Goal: Task Accomplishment & Management: Complete application form

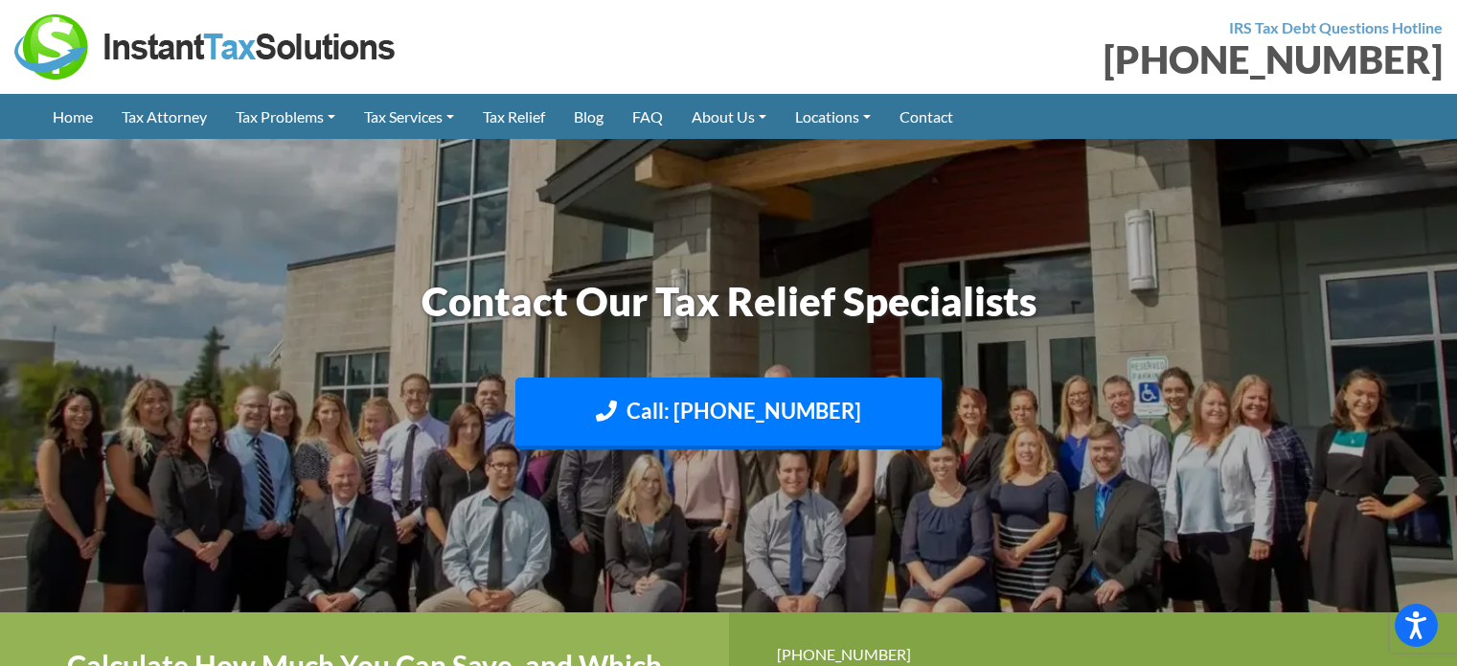
type textarea "Hi, Want to rank higher on Google with zero monthly fees? Our Pay-Per-Performan…"
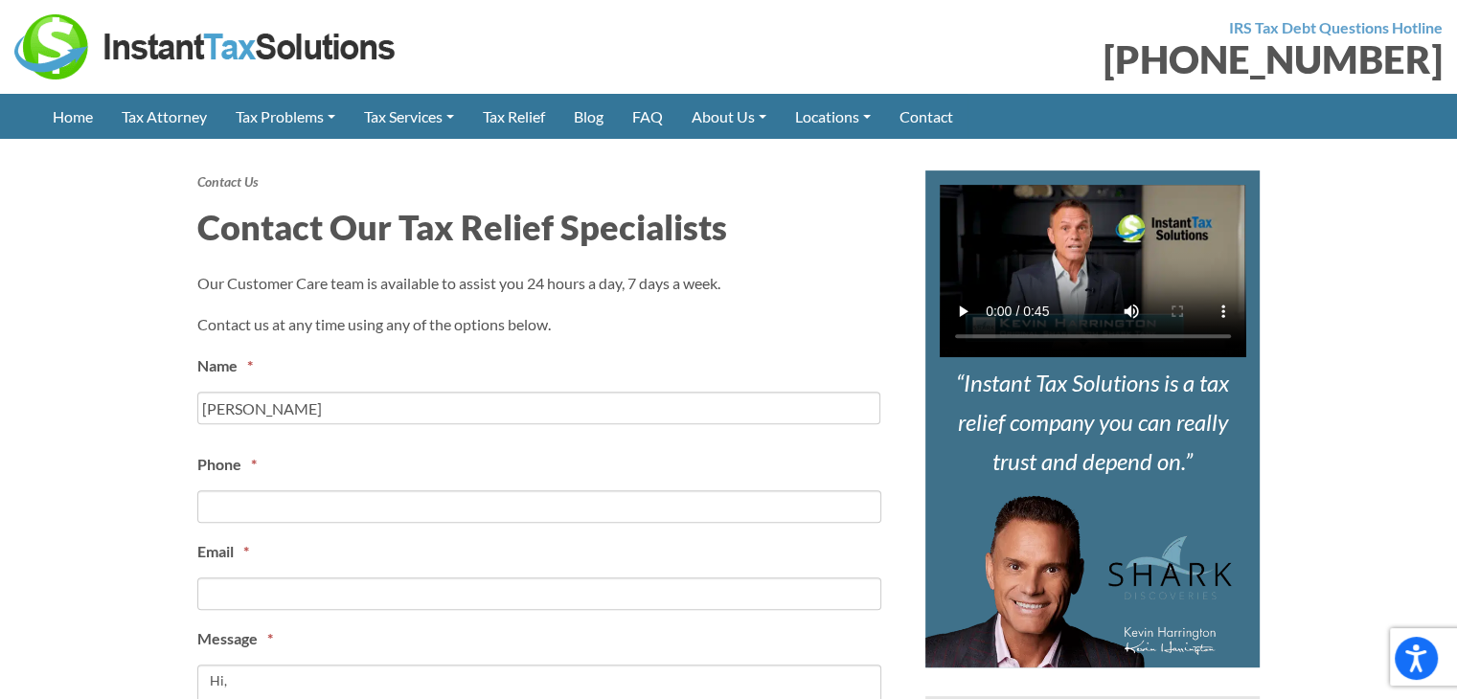
scroll to position [766, 0]
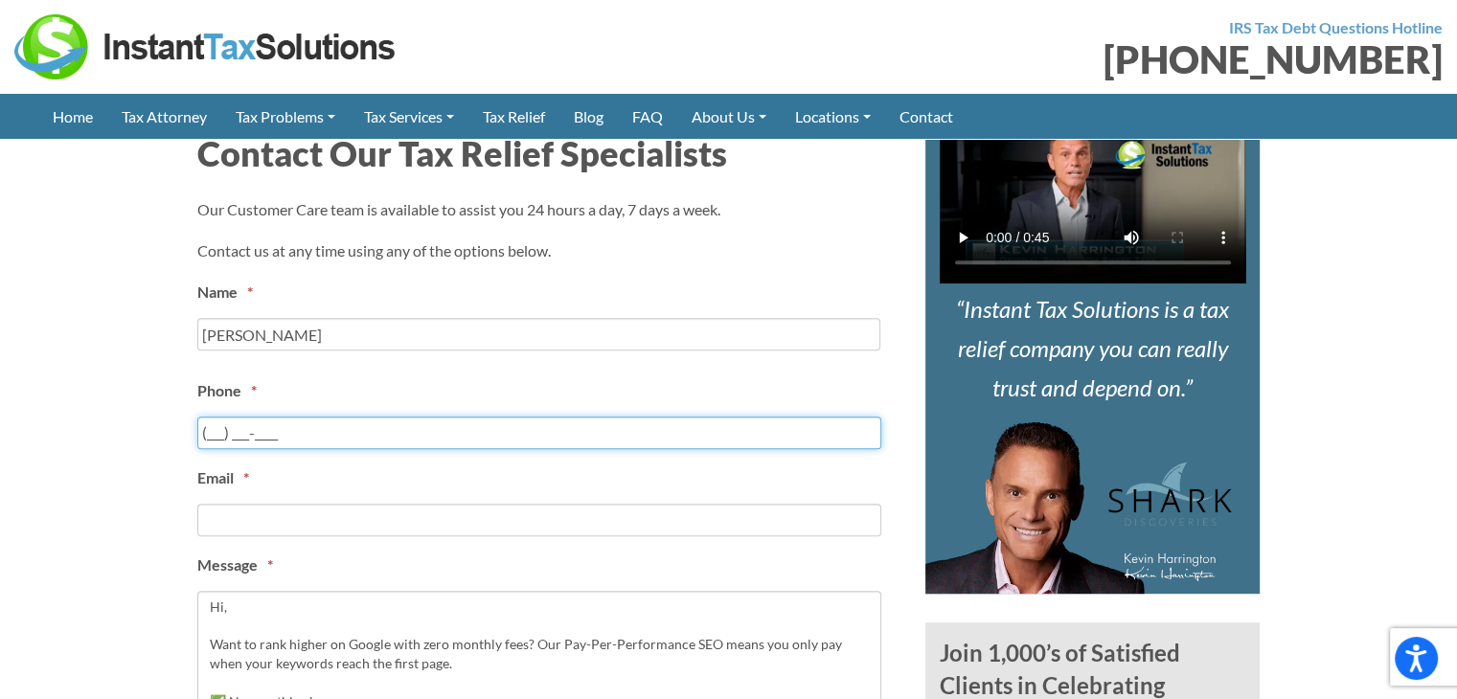
drag, startPoint x: 287, startPoint y: 442, endPoint x: 251, endPoint y: 445, distance: 36.6
click at [287, 442] on input "(___) ___-____" at bounding box center [539, 433] width 684 height 33
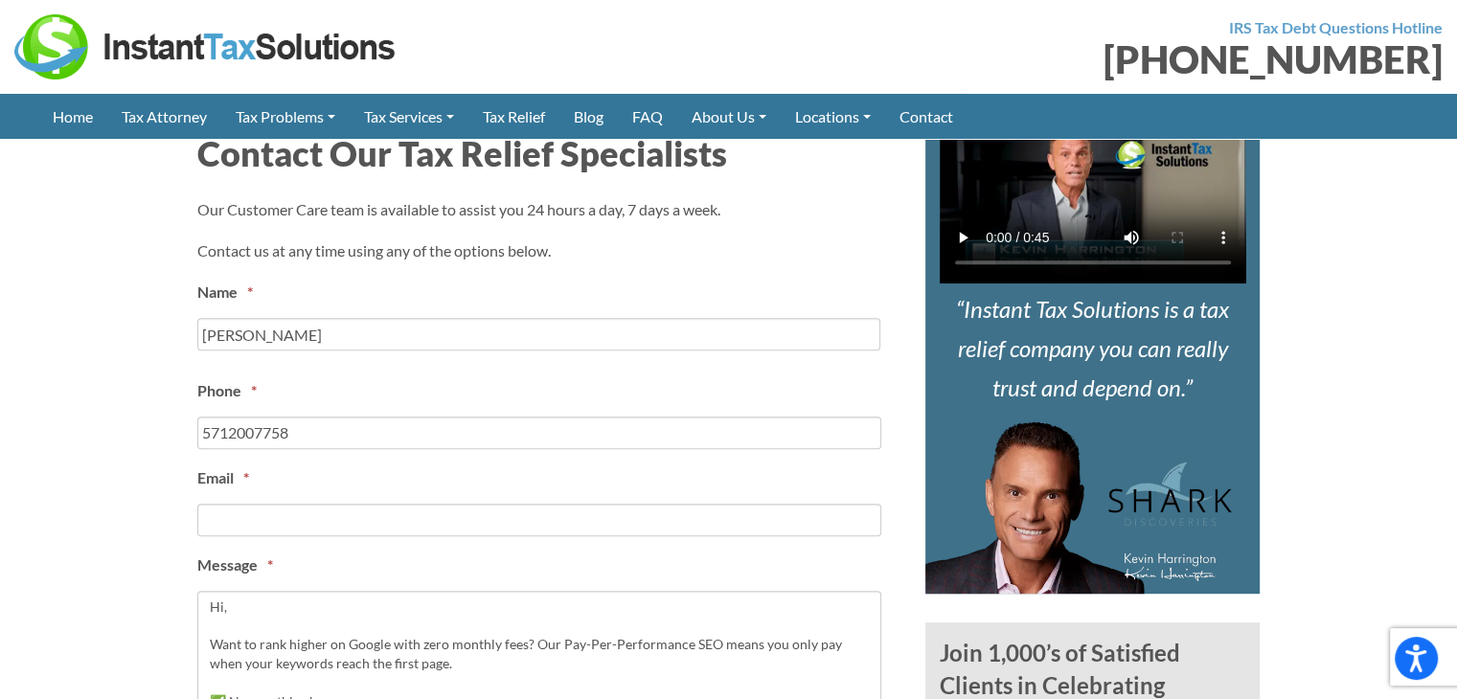
type input "[PHONE_NUMBER]"
type input "[PERSON_NAME]"
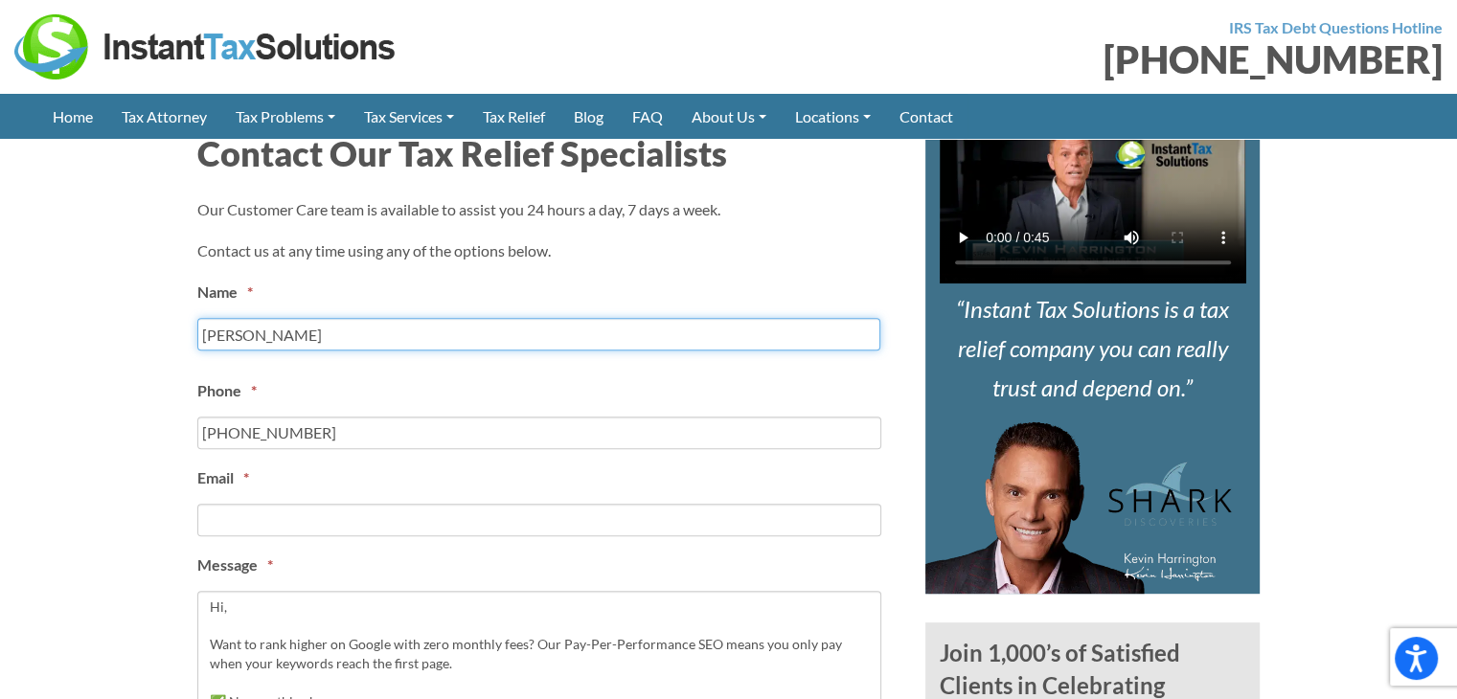
type input "[EMAIL_ADDRESS][DOMAIN_NAME]"
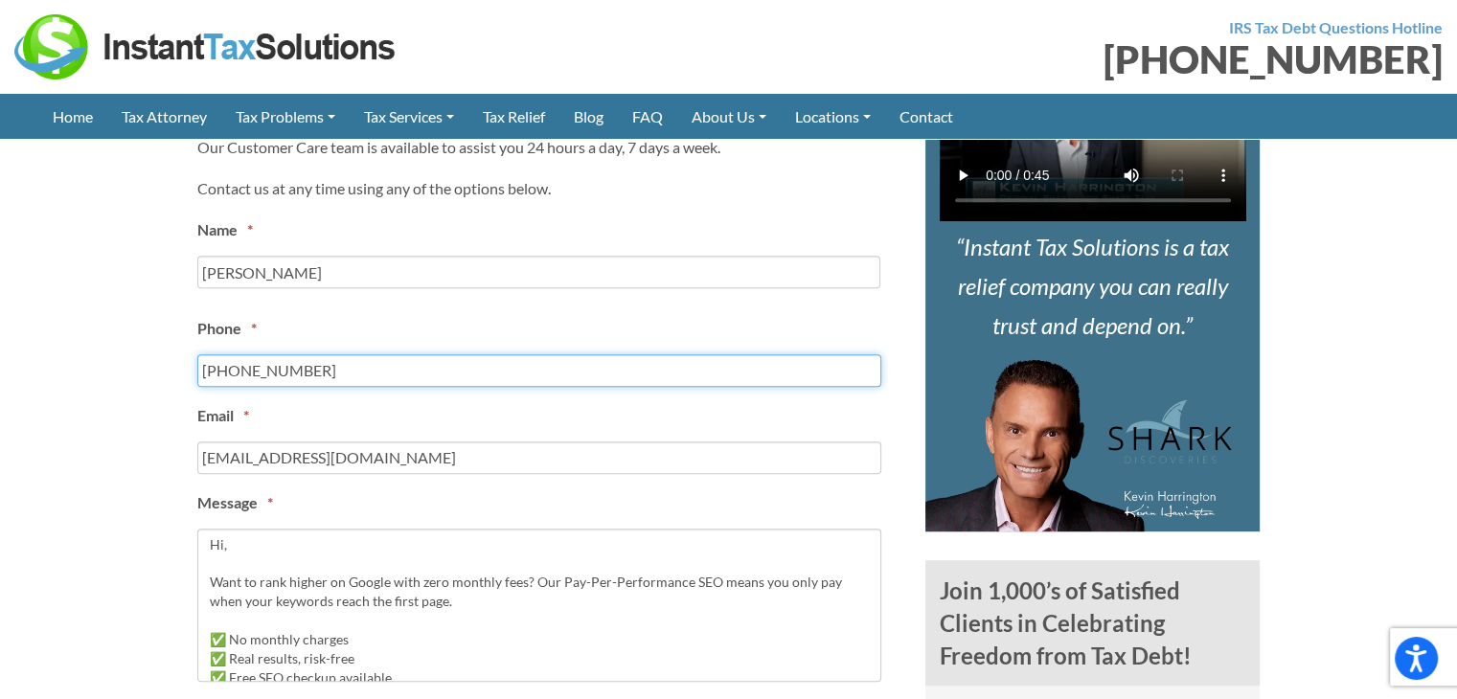
scroll to position [958, 0]
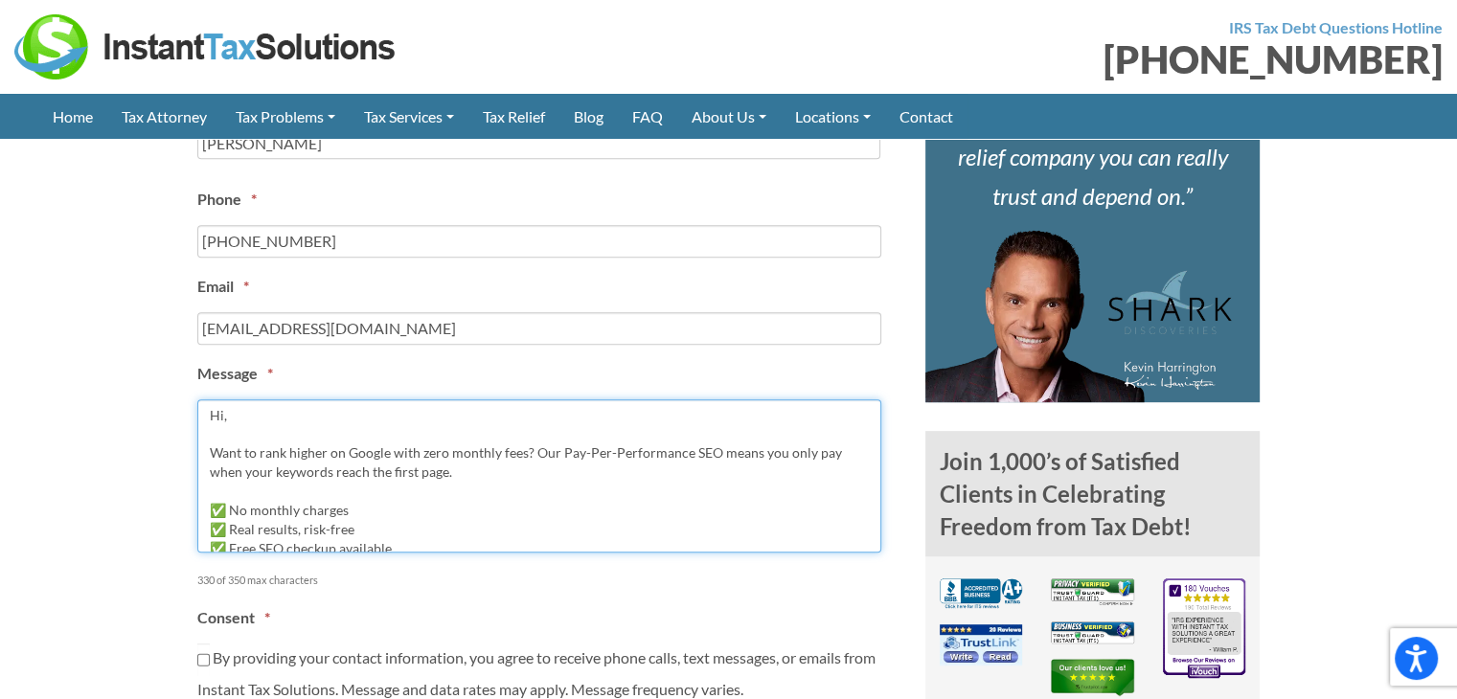
click at [266, 456] on textarea "Hi, Want to rank higher on Google with zero monthly fees? Our Pay-Per-Performan…" at bounding box center [539, 475] width 684 height 153
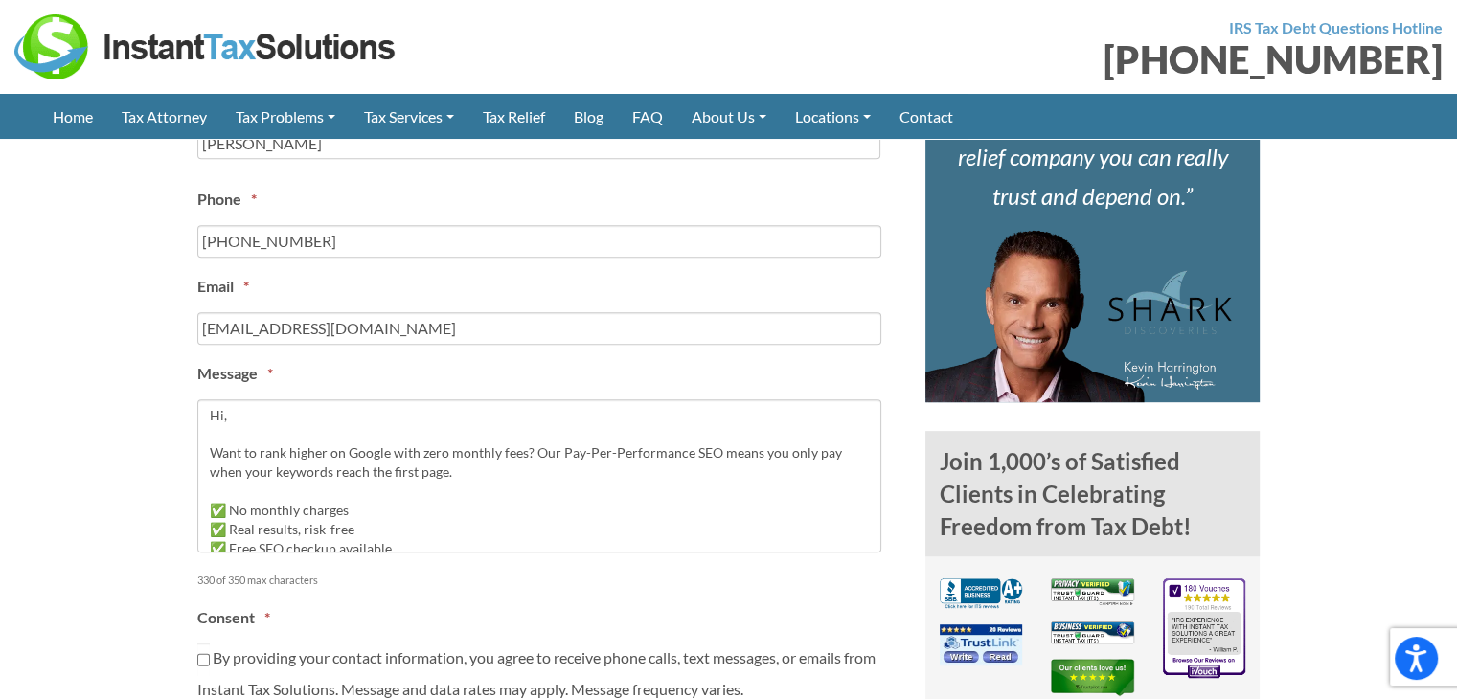
click at [138, 474] on section "Contact Us Contact Our Tax Relief Specialists Our Customer Care team is availab…" at bounding box center [728, 649] width 1457 height 1622
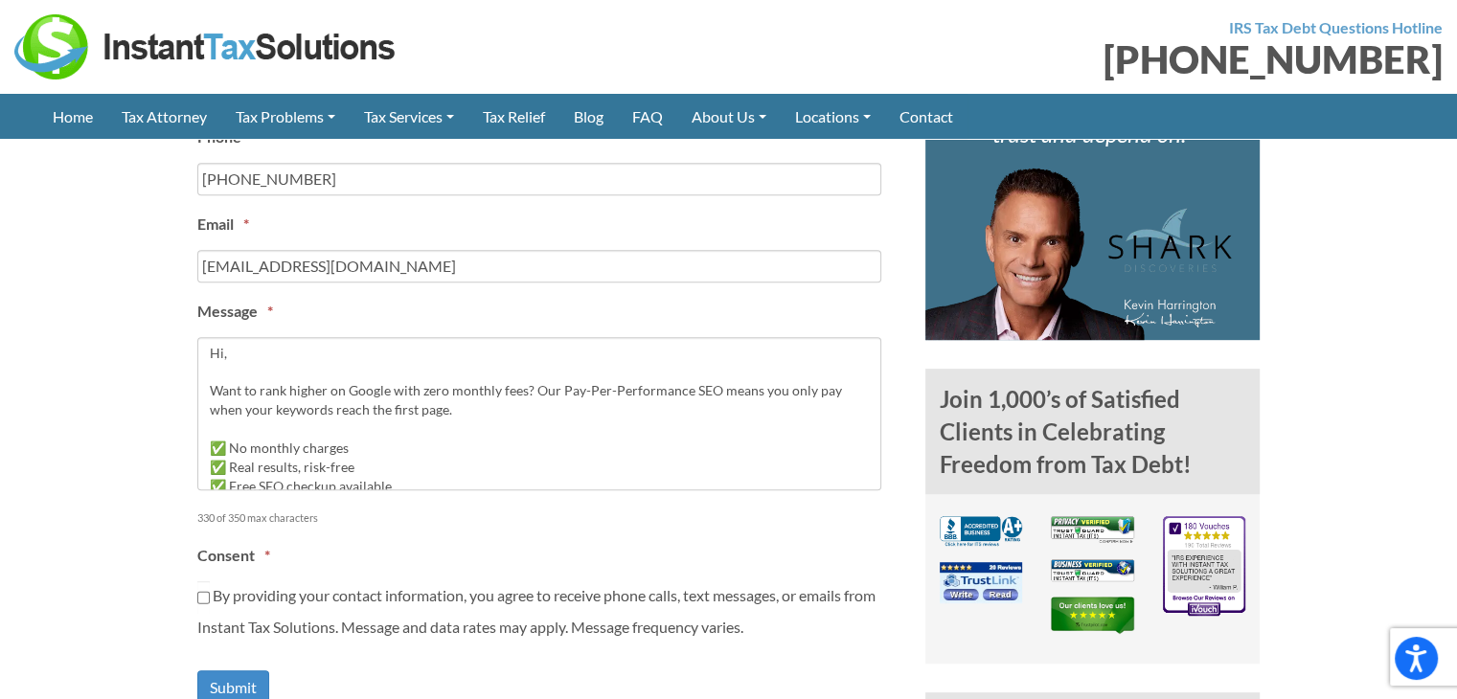
scroll to position [1054, 0]
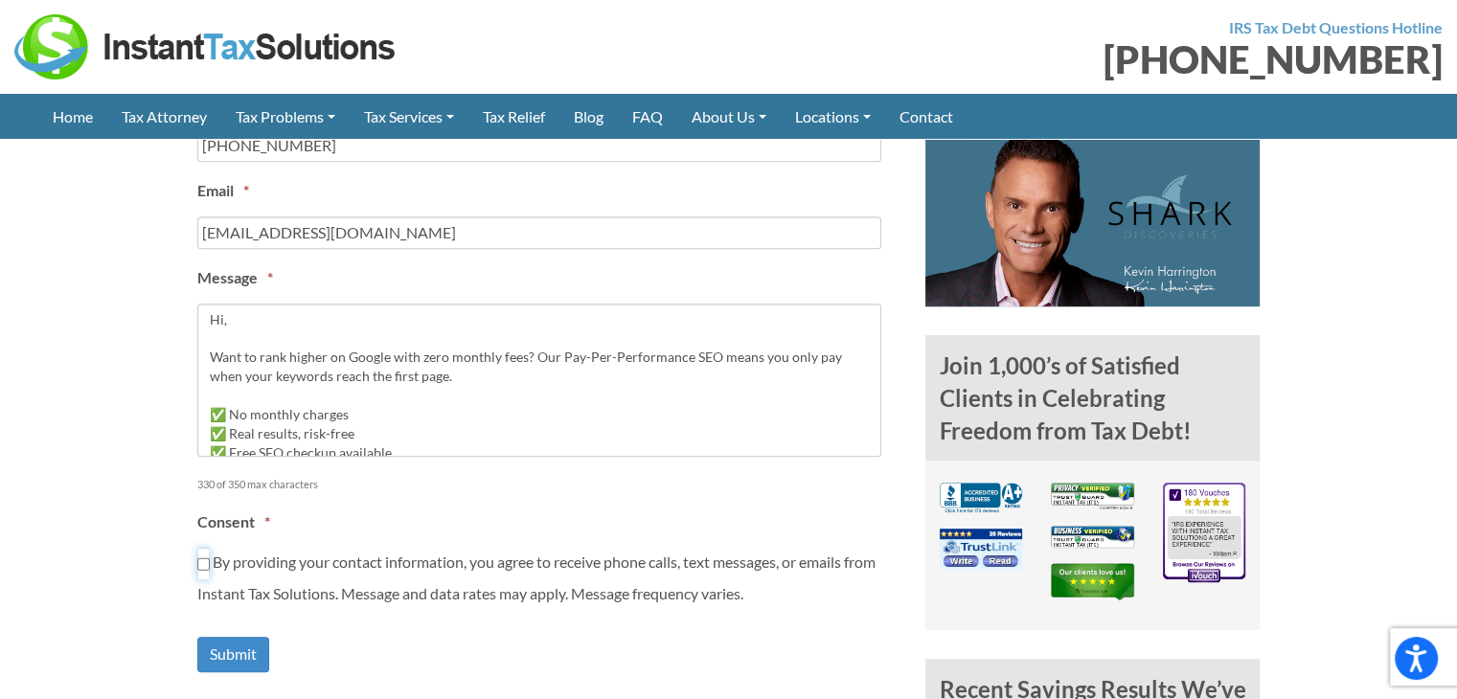
click at [204, 563] on input "By providing your contact information, you agree to receive phone calls, text m…" at bounding box center [203, 564] width 12 height 33
checkbox input "true"
click at [224, 649] on input "Submit" at bounding box center [233, 654] width 72 height 35
